Goal: Navigation & Orientation: Find specific page/section

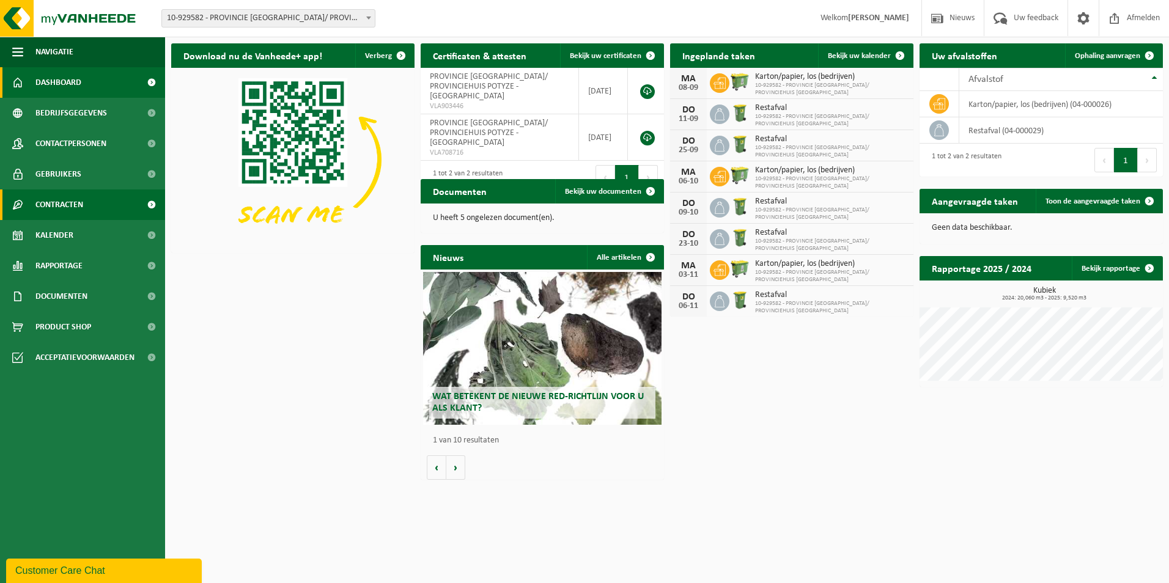
click at [72, 201] on span "Contracten" at bounding box center [59, 205] width 48 height 31
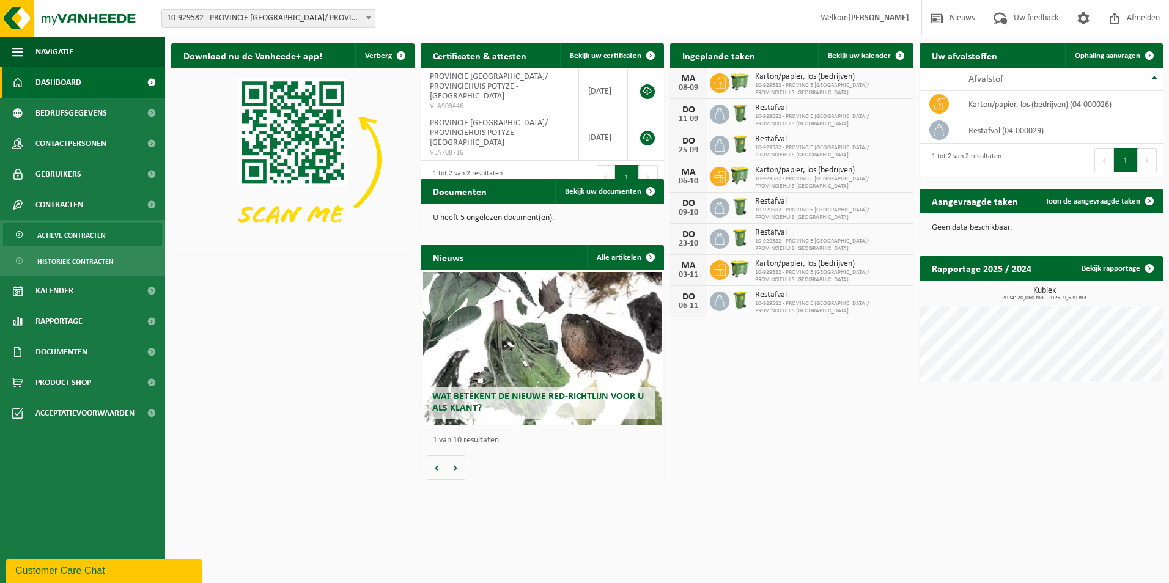
click at [91, 232] on span "Actieve contracten" at bounding box center [71, 235] width 68 height 23
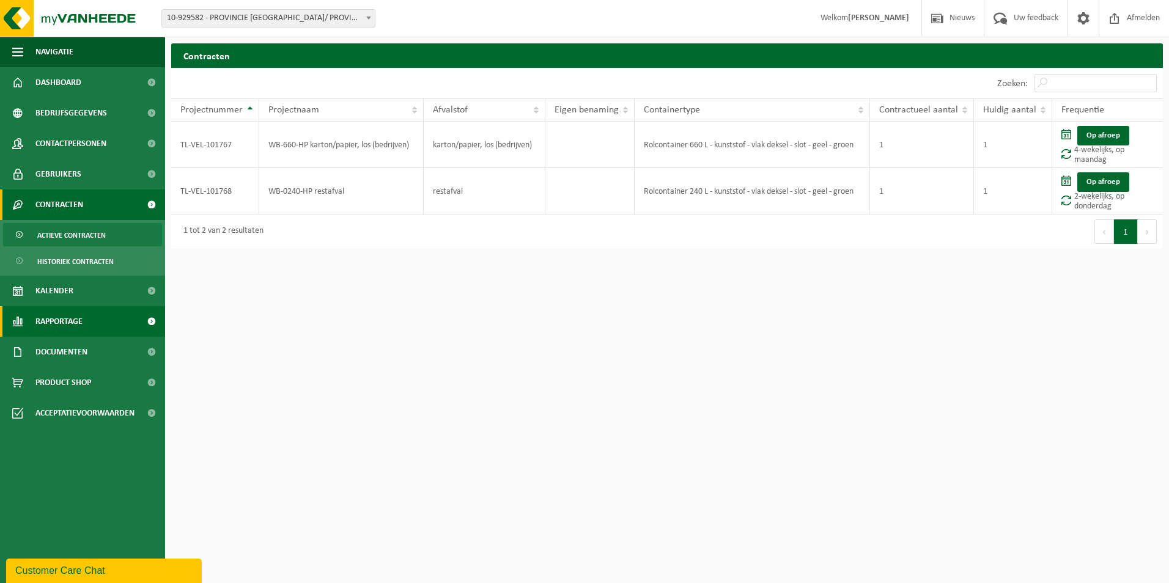
click at [75, 314] on span "Rapportage" at bounding box center [58, 321] width 47 height 31
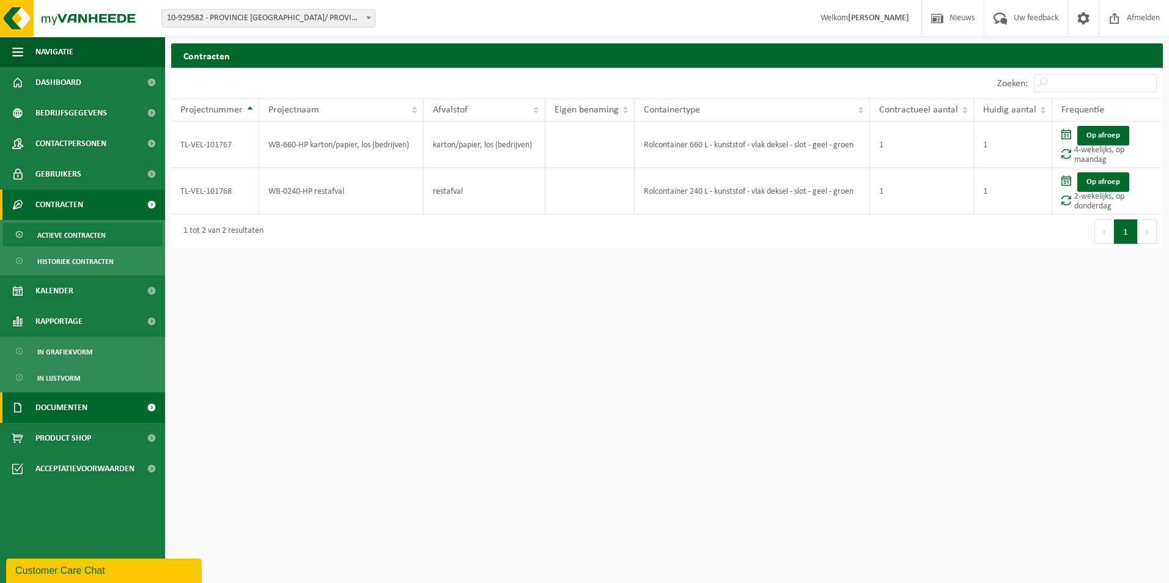
click at [72, 402] on span "Documenten" at bounding box center [61, 408] width 52 height 31
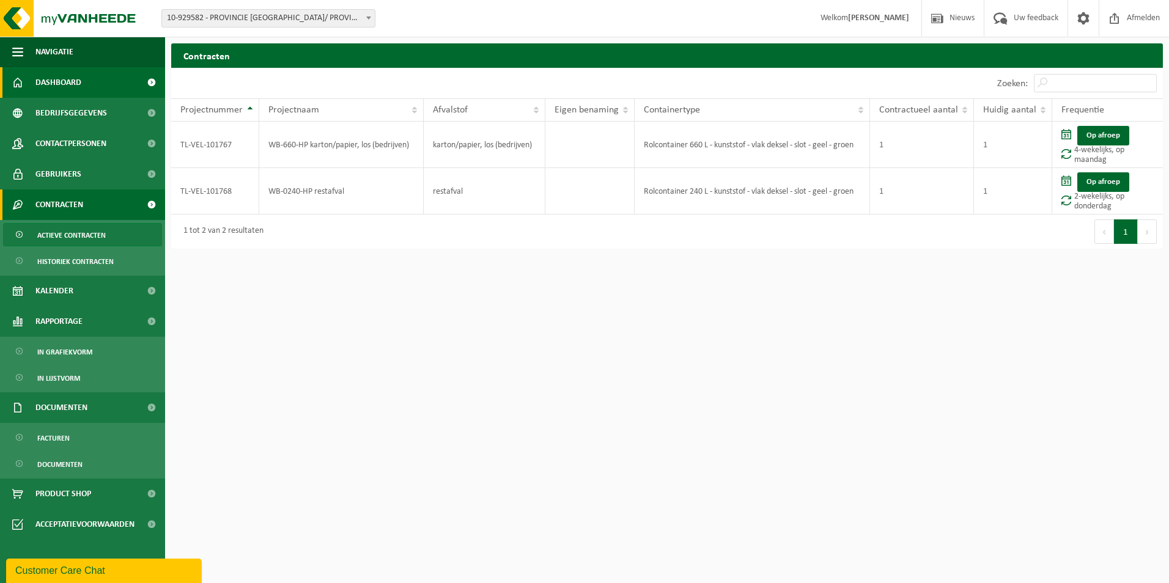
click at [67, 83] on span "Dashboard" at bounding box center [58, 82] width 46 height 31
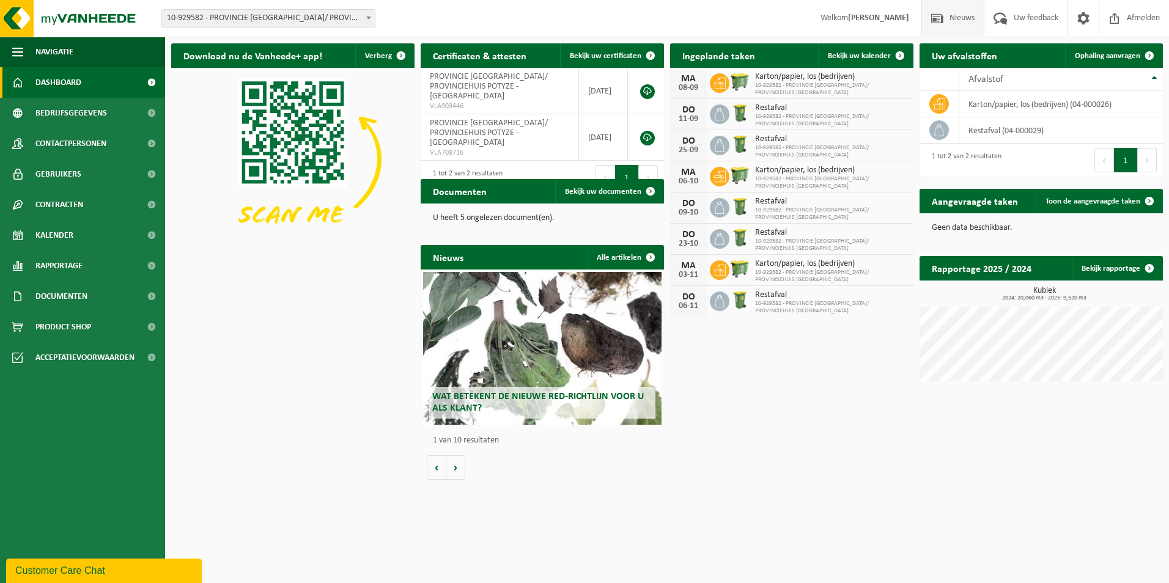
click at [952, 28] on span "Nieuws" at bounding box center [962, 18] width 31 height 36
